Goal: Find specific page/section: Find specific page/section

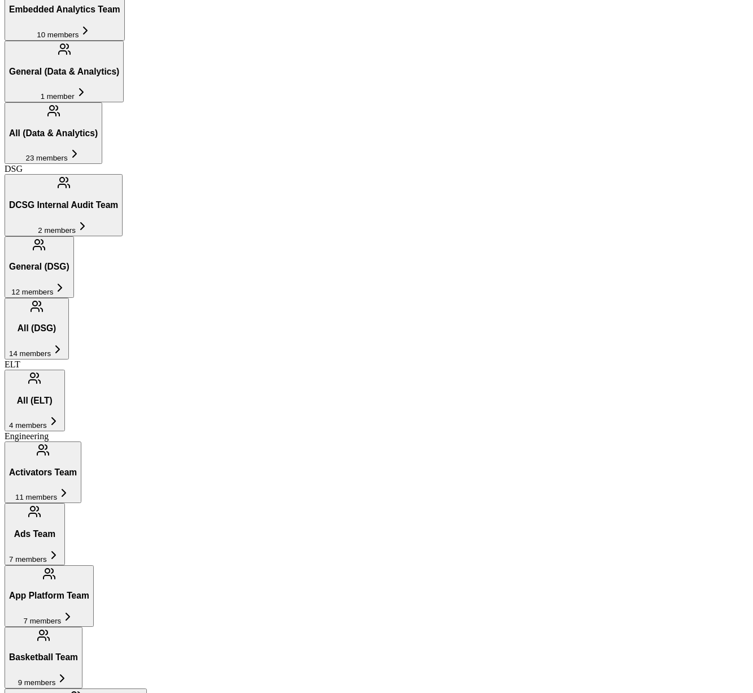
scroll to position [742, 0]
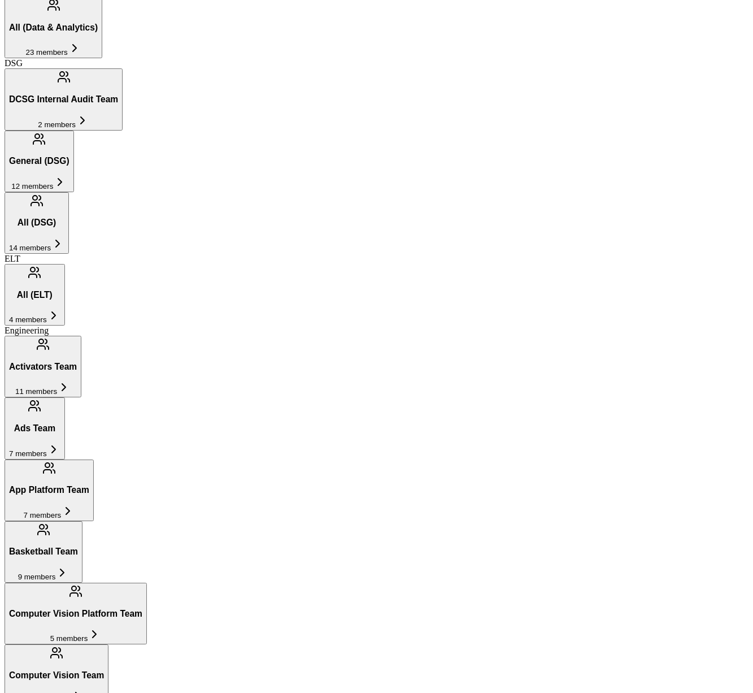
scroll to position [955, 0]
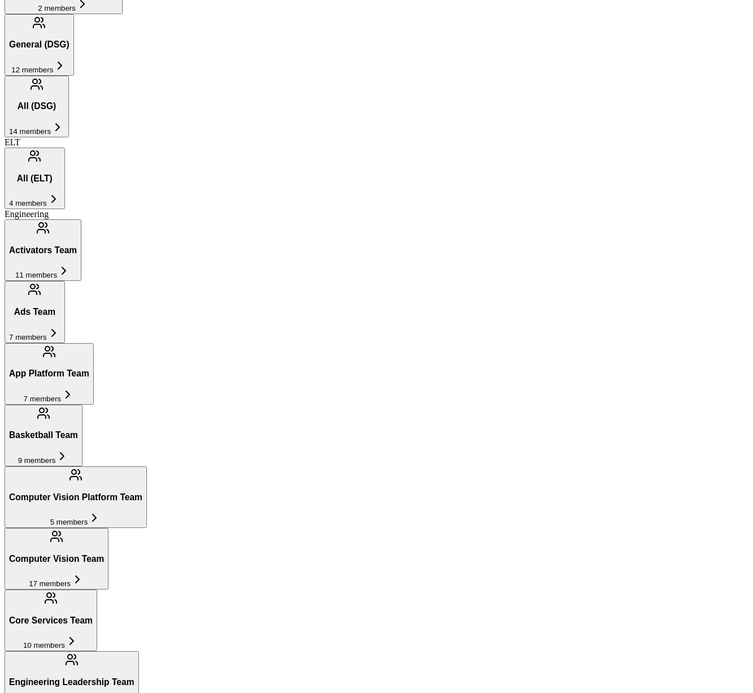
scroll to position [742, 0]
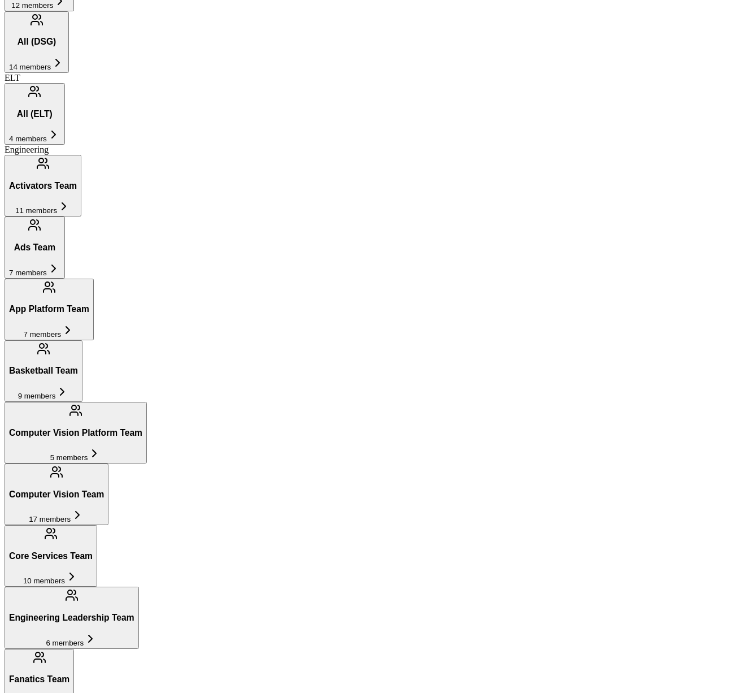
scroll to position [900, 0]
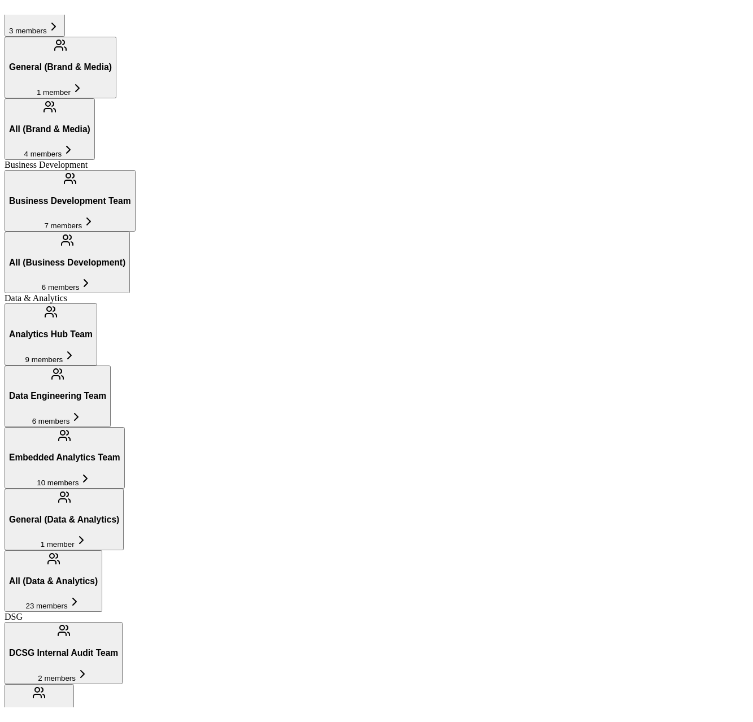
scroll to position [288, 0]
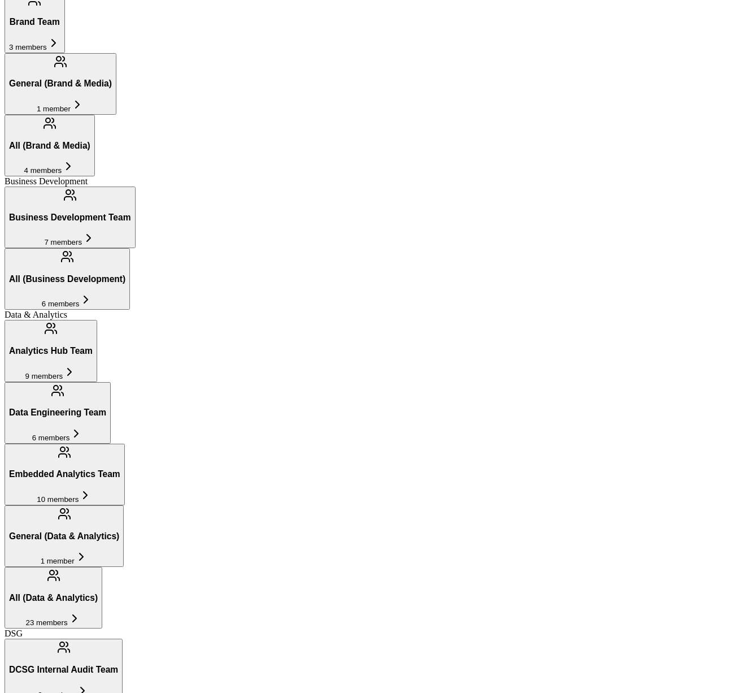
type input "[PERSON_NAME]"
